Goal: Download file/media

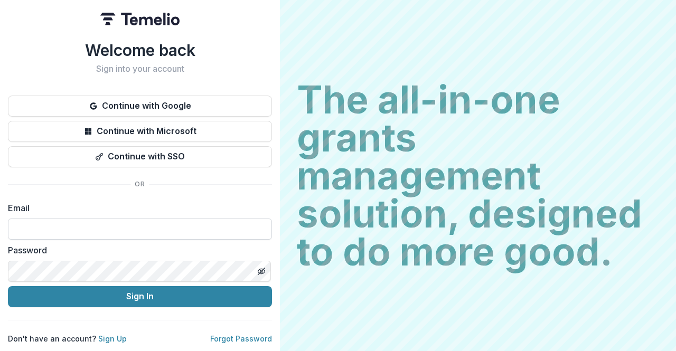
click at [88, 220] on input at bounding box center [140, 229] width 264 height 21
type input "*"
type input "**********"
click at [261, 268] on icon "Toggle password visibility" at bounding box center [261, 271] width 8 height 8
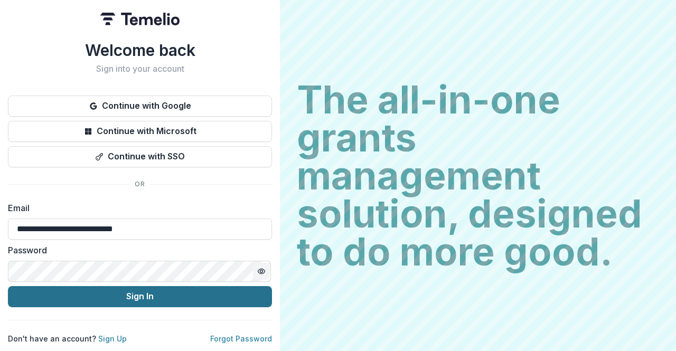
click at [127, 293] on button "Sign In" at bounding box center [140, 296] width 264 height 21
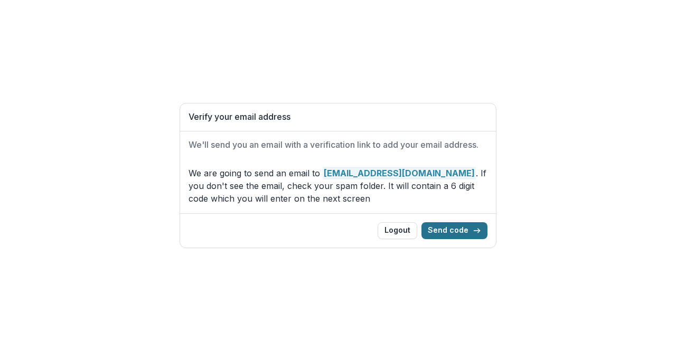
click at [456, 236] on button "Send code" at bounding box center [454, 230] width 66 height 17
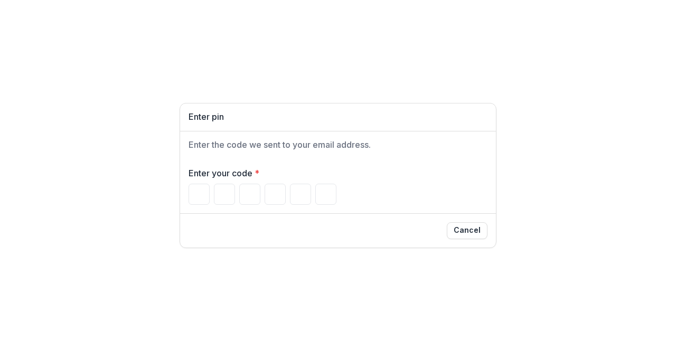
type input "*"
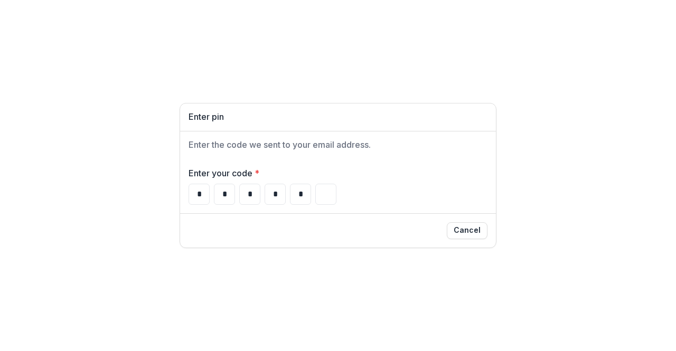
type input "*"
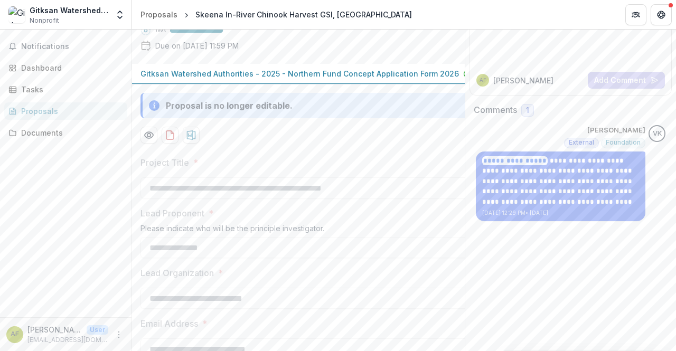
scroll to position [118, 0]
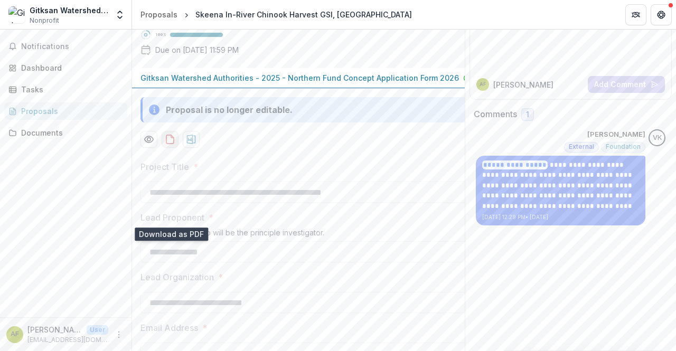
click at [166, 145] on icon "download-proposal" at bounding box center [170, 139] width 11 height 11
